Goal: Transaction & Acquisition: Purchase product/service

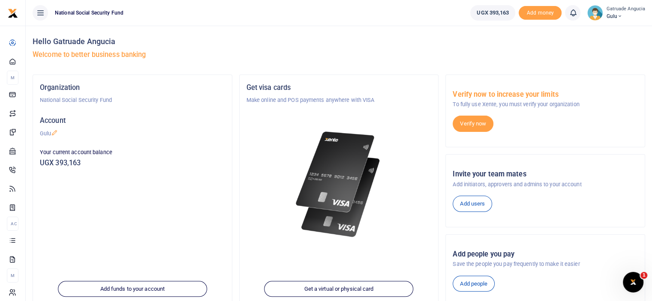
click at [194, 185] on div "Organization National Social Security Fund Account Gulu Your current account ba…" at bounding box center [132, 192] width 199 height 235
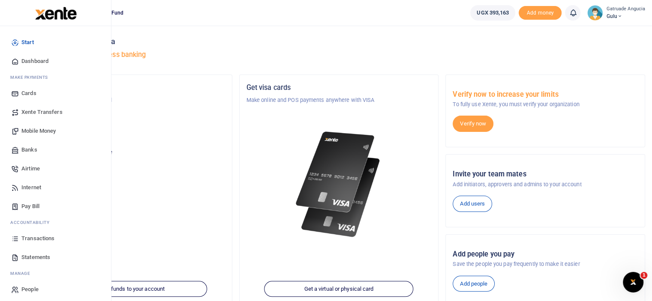
click at [39, 129] on span "Mobile Money" at bounding box center [38, 131] width 34 height 9
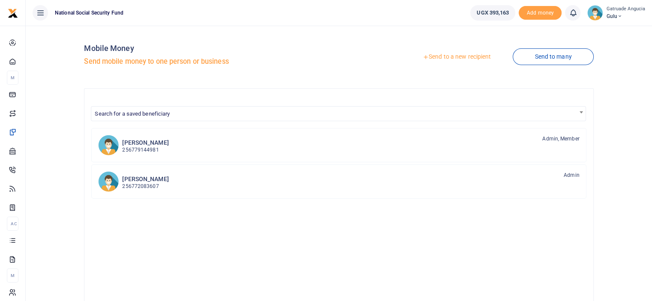
click at [458, 58] on link "Send to a new recipient" at bounding box center [457, 56] width 112 height 15
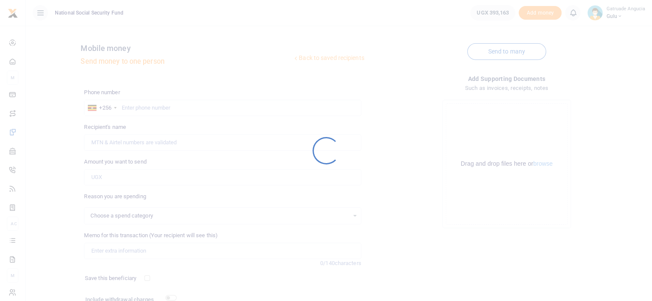
select select
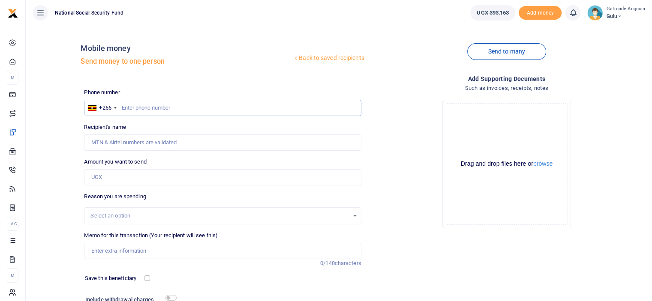
click at [153, 111] on input "text" at bounding box center [222, 108] width 277 height 16
type input "785808674"
type input "[PERSON_NAME]"
type input "785808674"
click at [105, 184] on input "Amount you want to send" at bounding box center [222, 177] width 277 height 16
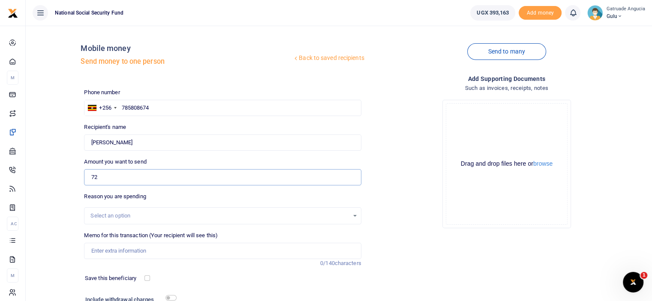
type input "72,000"
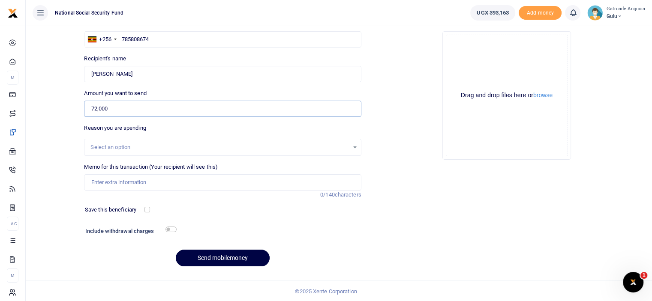
scroll to position [69, 0]
click at [142, 185] on input "Memo for this transaction (Your recipient will see this)" at bounding box center [222, 182] width 277 height 16
type input "cake for welcoming new staffs for the branch"
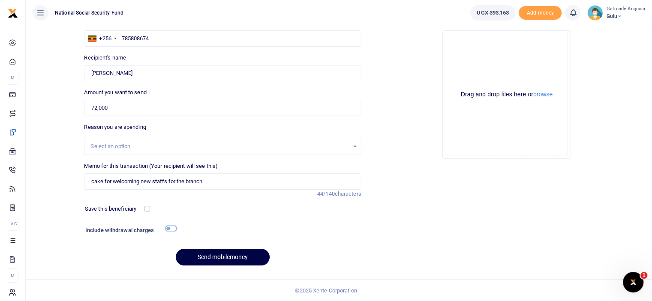
click at [168, 226] on input "checkbox" at bounding box center [170, 229] width 11 height 6
checkbox input "true"
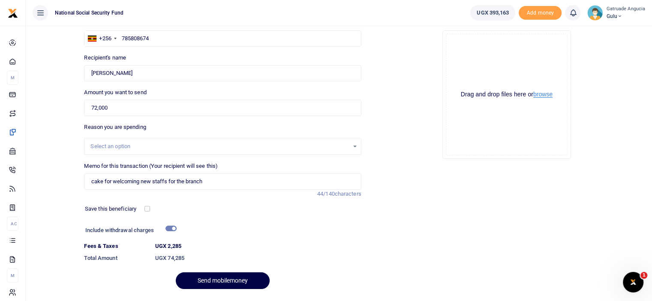
click at [549, 97] on button "browse" at bounding box center [542, 94] width 19 height 6
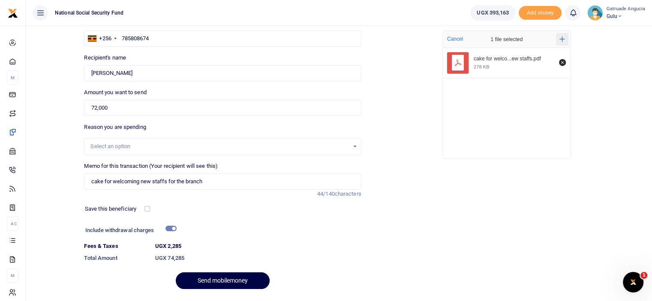
click at [561, 40] on icon "Add more files" at bounding box center [562, 39] width 6 height 6
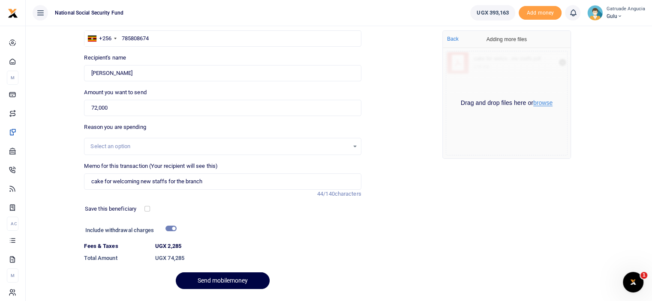
click at [544, 105] on button "browse" at bounding box center [542, 103] width 19 height 6
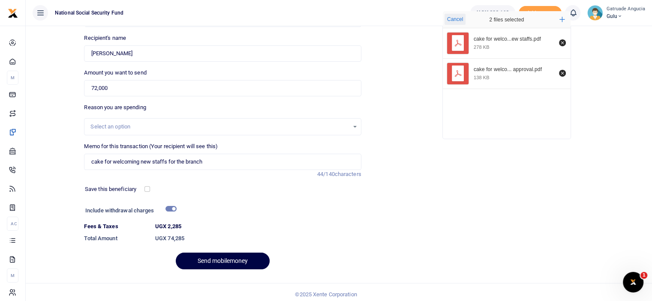
scroll to position [93, 0]
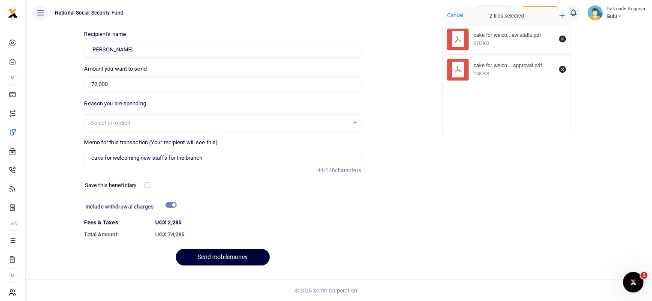
click at [236, 254] on button "Send mobilemoney" at bounding box center [223, 257] width 94 height 17
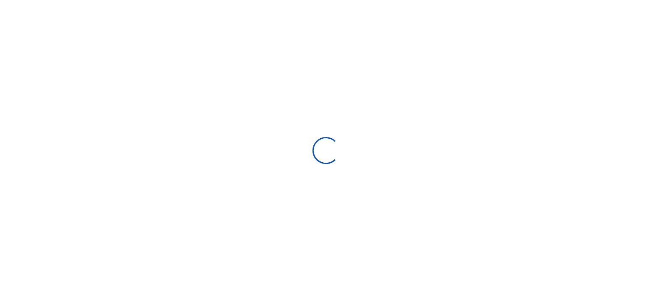
scroll to position [69, 0]
select select "Loading bundles"
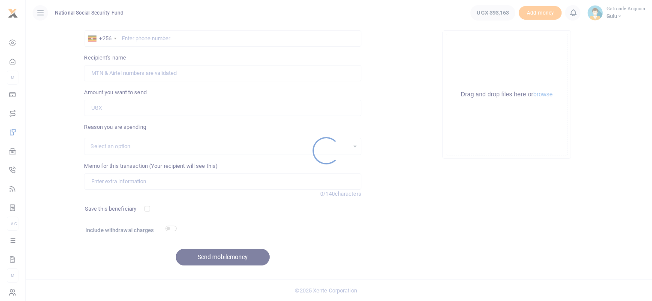
select select
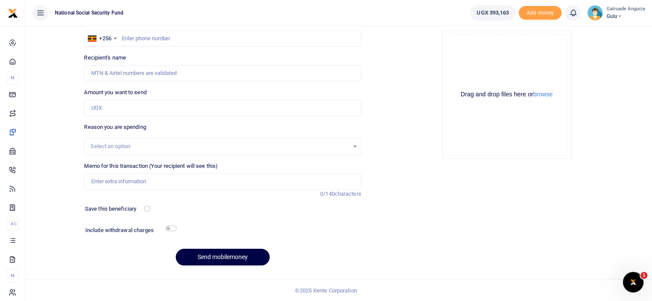
scroll to position [0, 0]
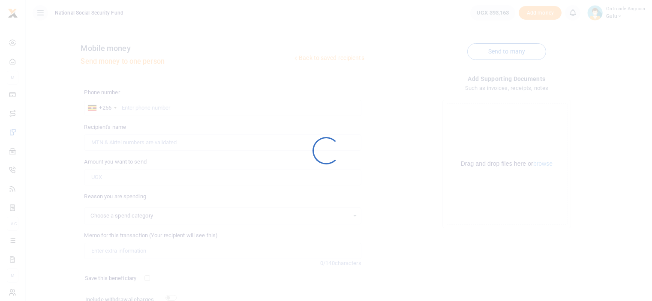
scroll to position [69, 0]
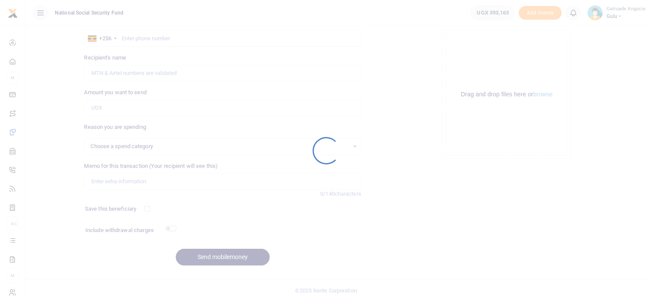
select select
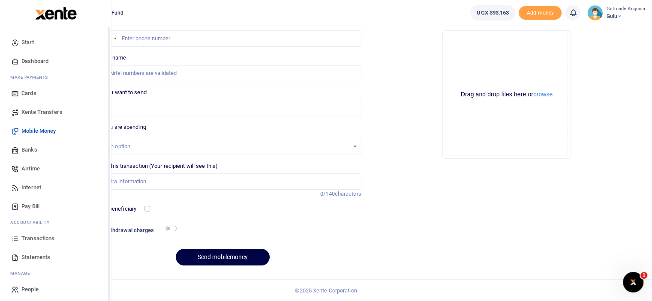
scroll to position [0, 0]
click at [35, 239] on span "Transactions" at bounding box center [37, 238] width 33 height 9
